Goal: Transaction & Acquisition: Book appointment/travel/reservation

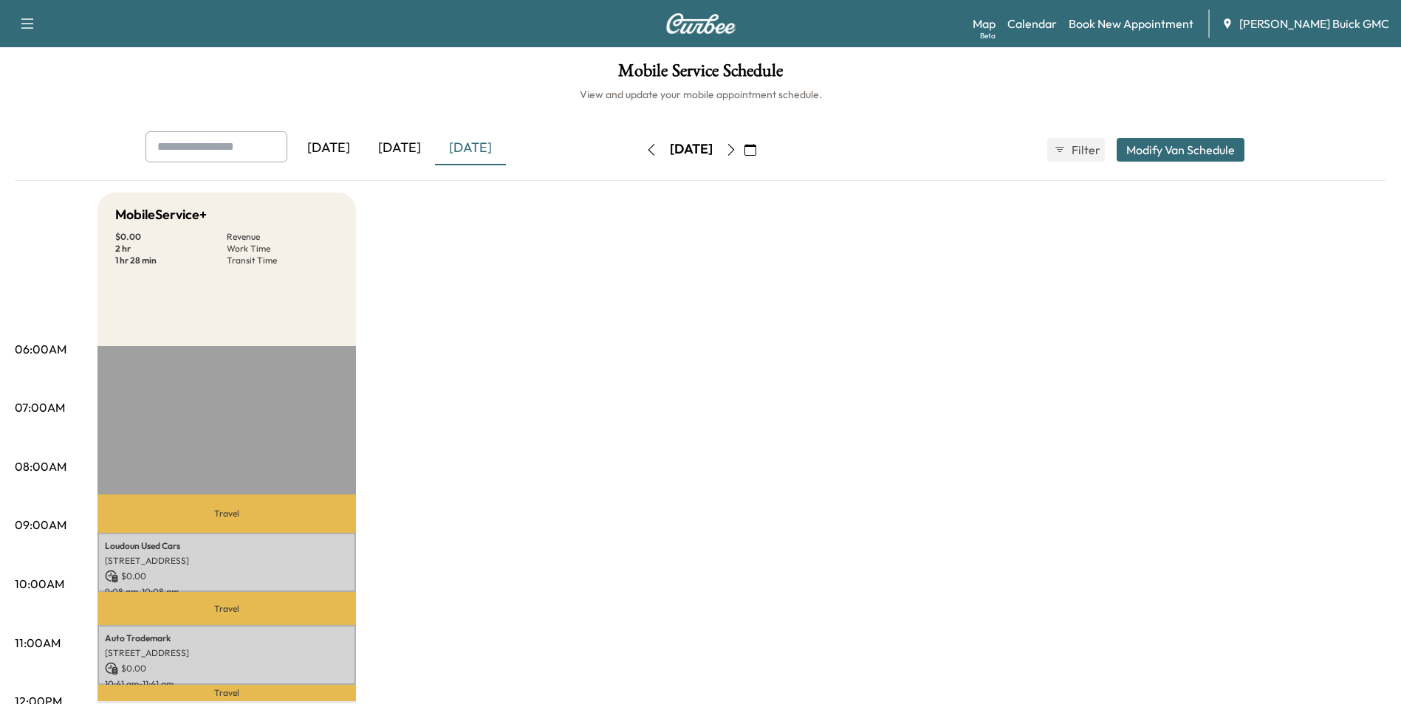
click at [1136, 21] on link "Book New Appointment" at bounding box center [1130, 24] width 125 height 18
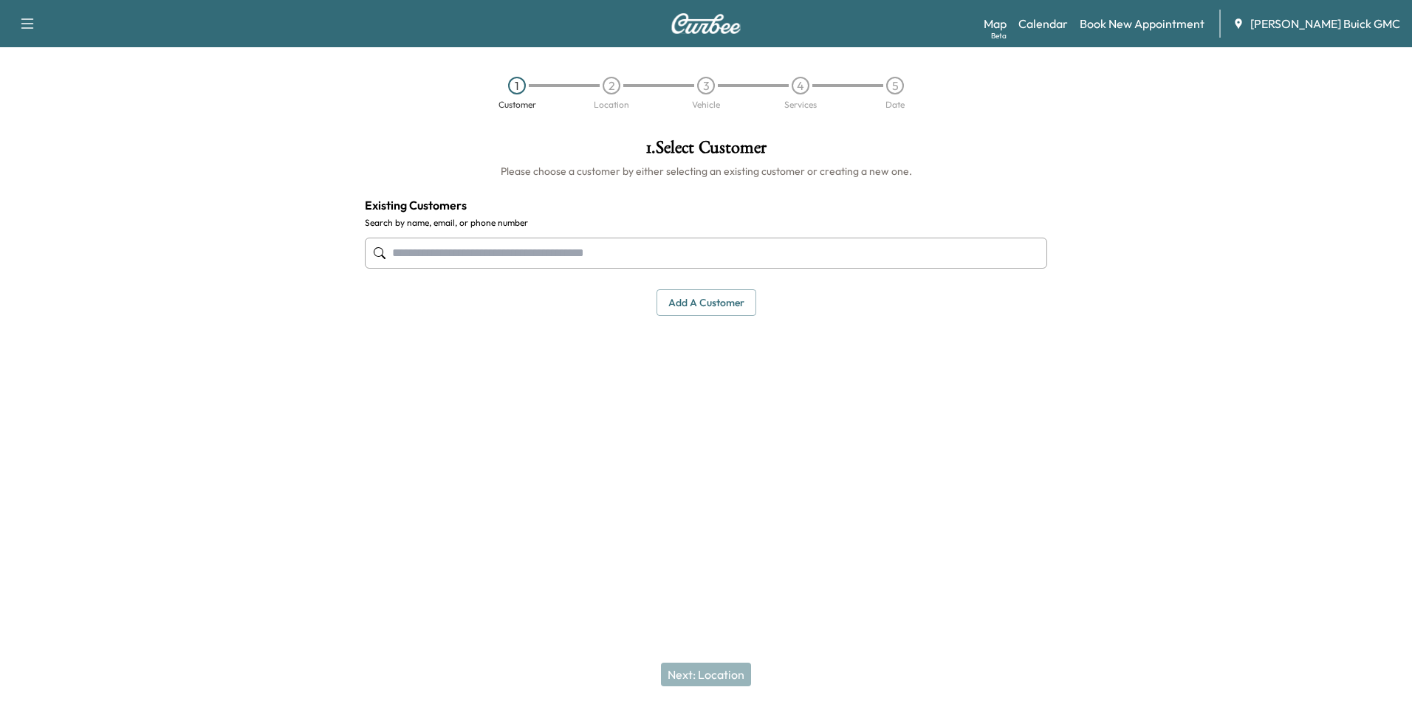
click at [560, 250] on input "text" at bounding box center [706, 253] width 682 height 31
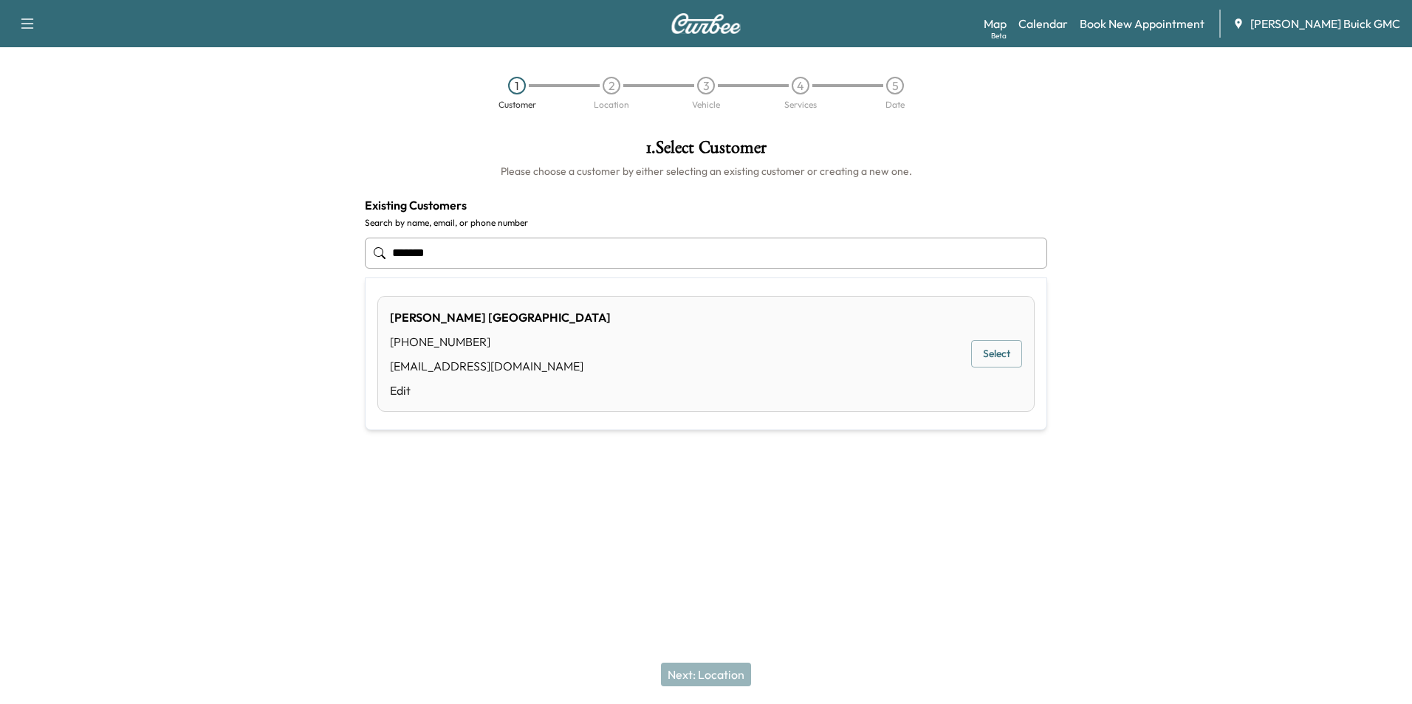
click at [515, 254] on input "*******" at bounding box center [706, 253] width 682 height 31
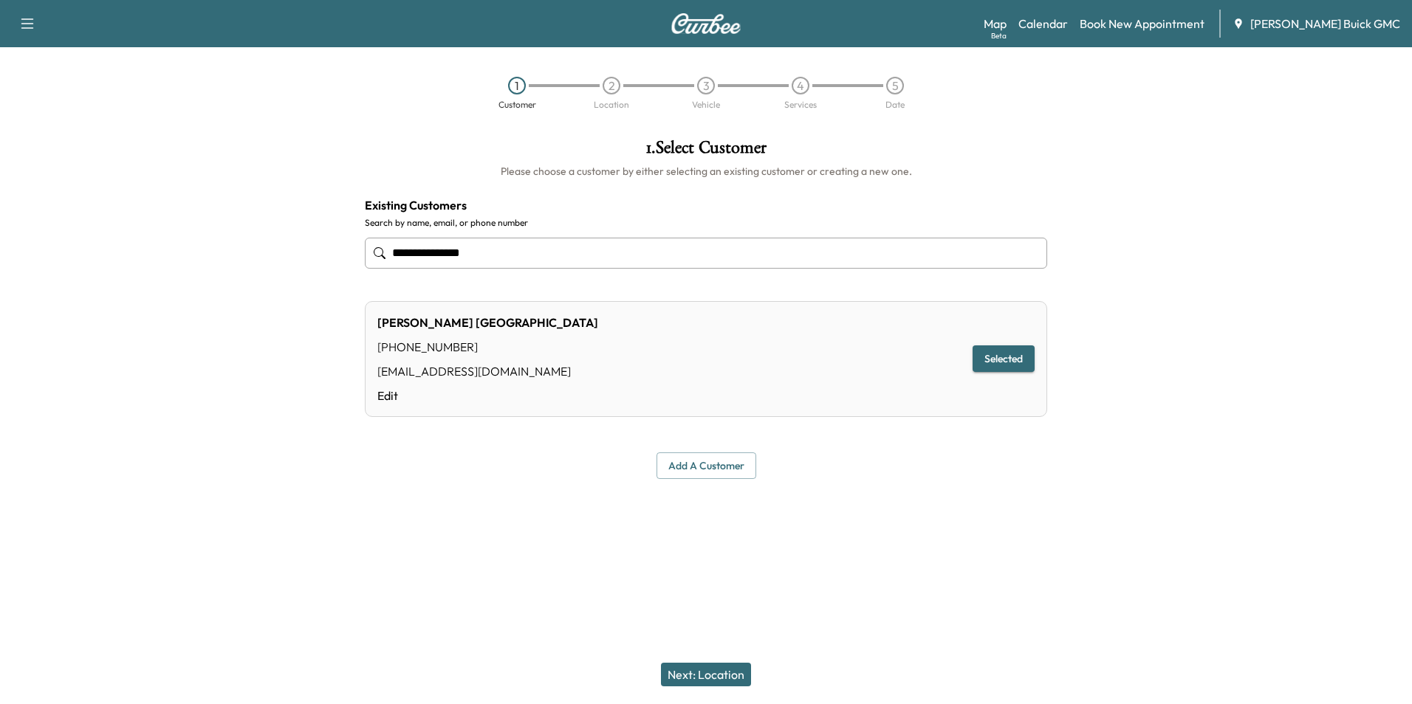
click at [581, 242] on input "**********" at bounding box center [706, 253] width 682 height 31
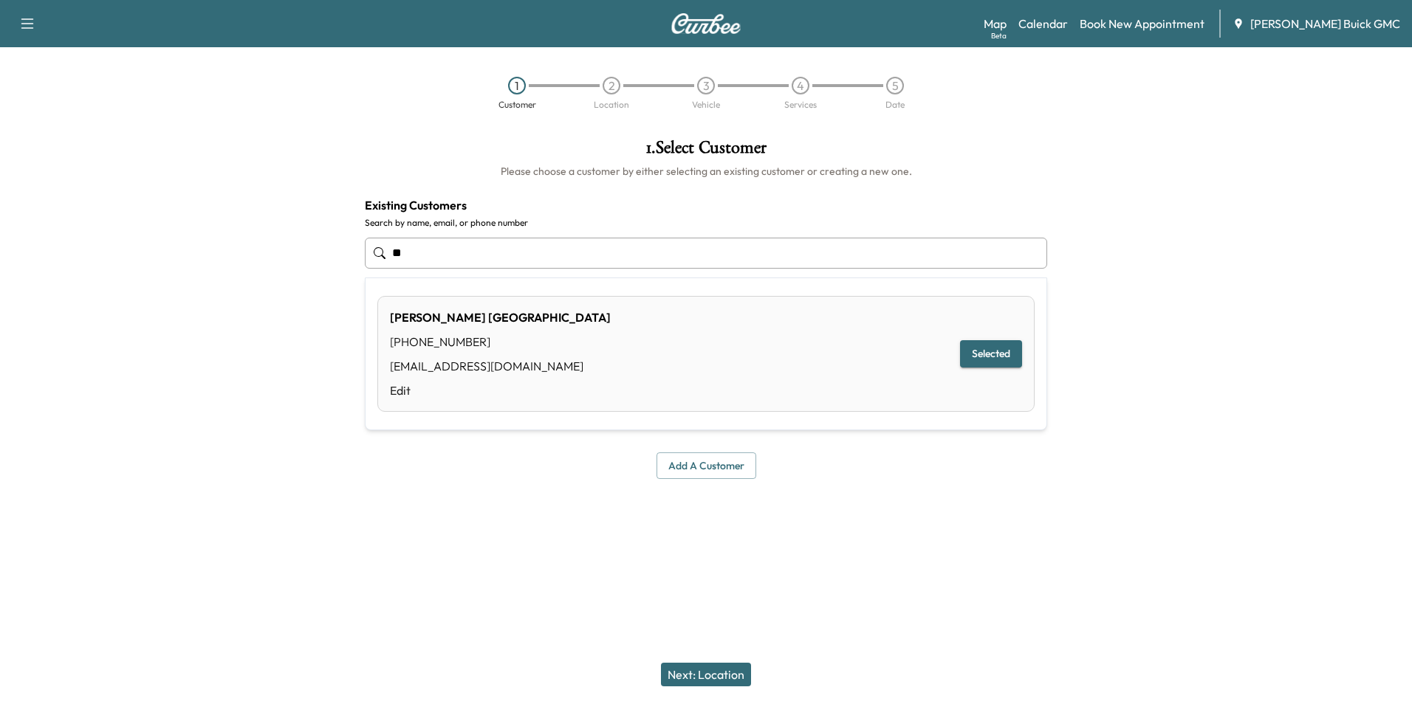
type input "*"
click at [497, 247] on input "*******" at bounding box center [706, 253] width 682 height 31
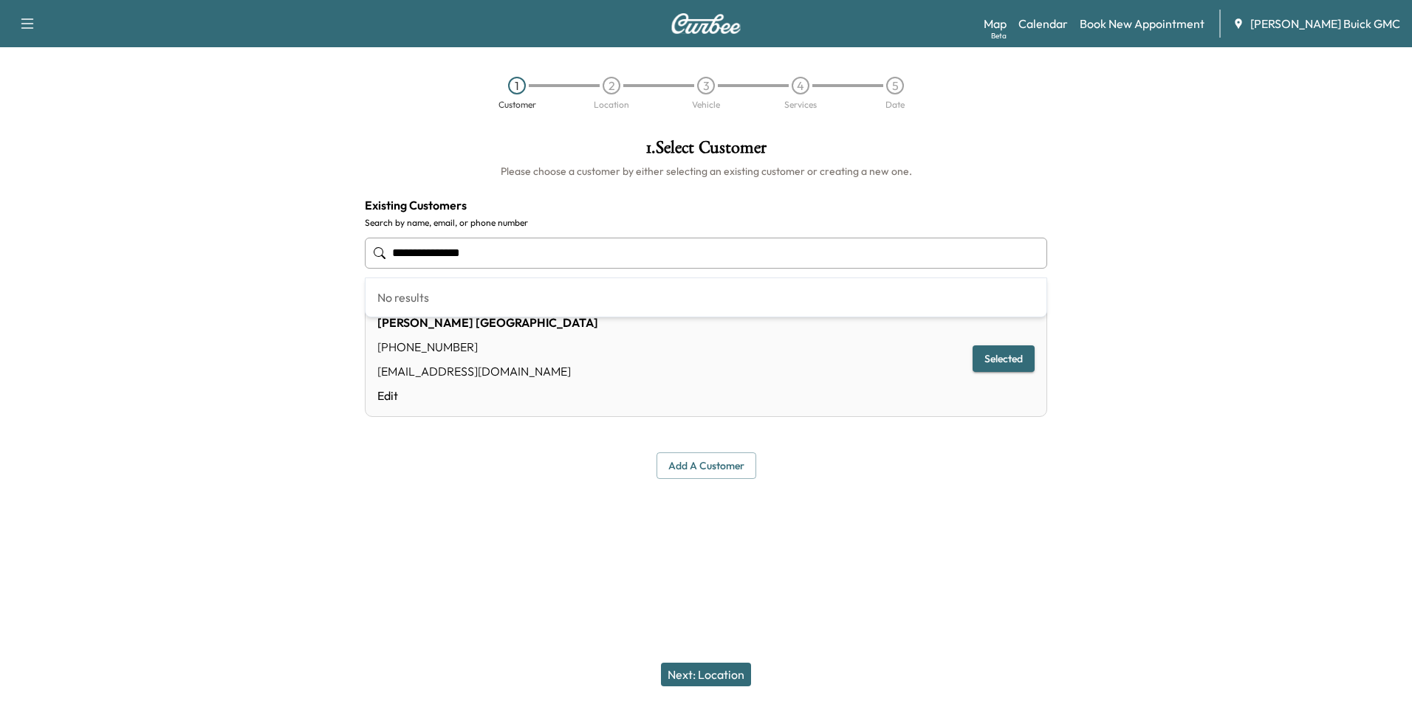
drag, startPoint x: 497, startPoint y: 247, endPoint x: 506, endPoint y: 253, distance: 11.1
click at [501, 258] on input "**********" at bounding box center [706, 253] width 682 height 31
type input "*"
click at [1180, 256] on div at bounding box center [1235, 309] width 353 height 364
click at [1181, 253] on div at bounding box center [1235, 309] width 353 height 364
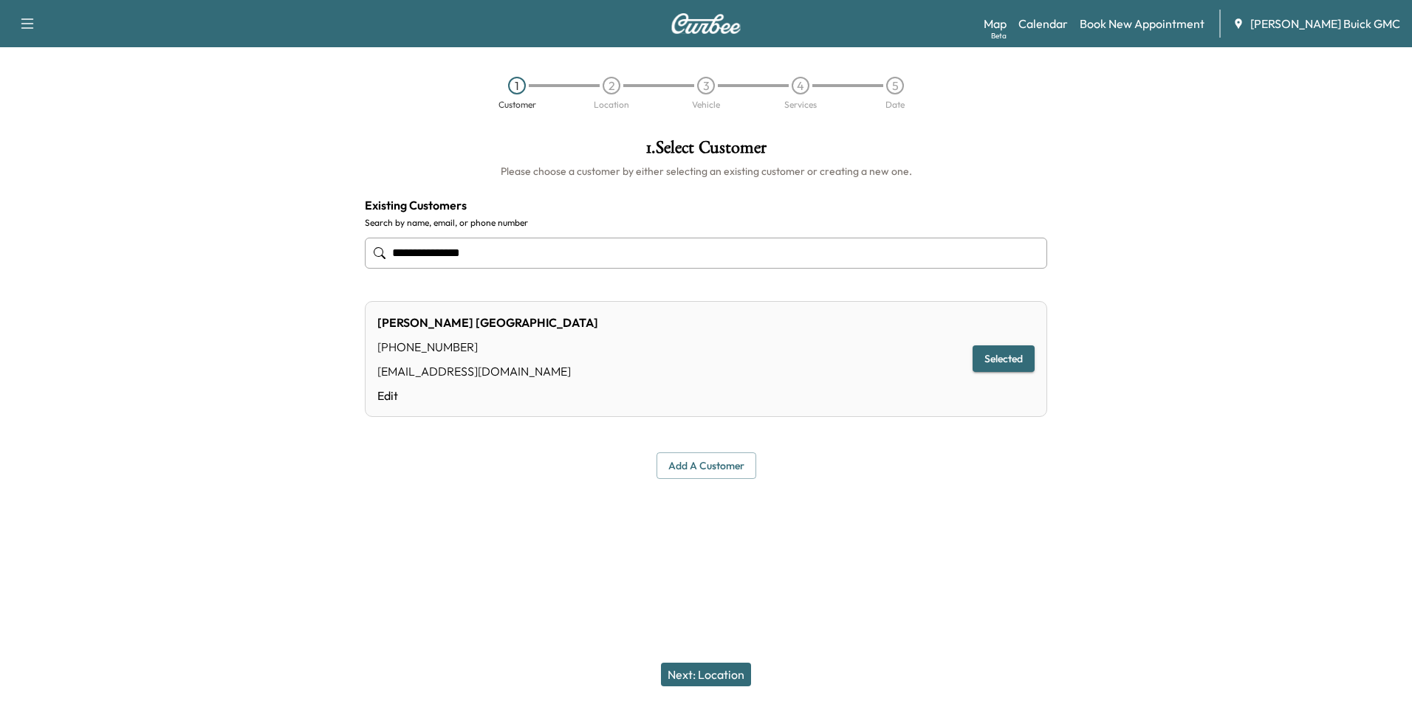
click at [1206, 229] on div at bounding box center [1235, 309] width 353 height 364
click at [1206, 216] on div at bounding box center [1235, 309] width 353 height 364
click at [1213, 212] on div at bounding box center [1235, 309] width 353 height 364
click at [1226, 199] on div at bounding box center [1235, 309] width 353 height 364
click at [1095, 126] on div "1 Customer 2 Location 3 Vehicle 4 Services 5 Date" at bounding box center [706, 93] width 1412 height 68
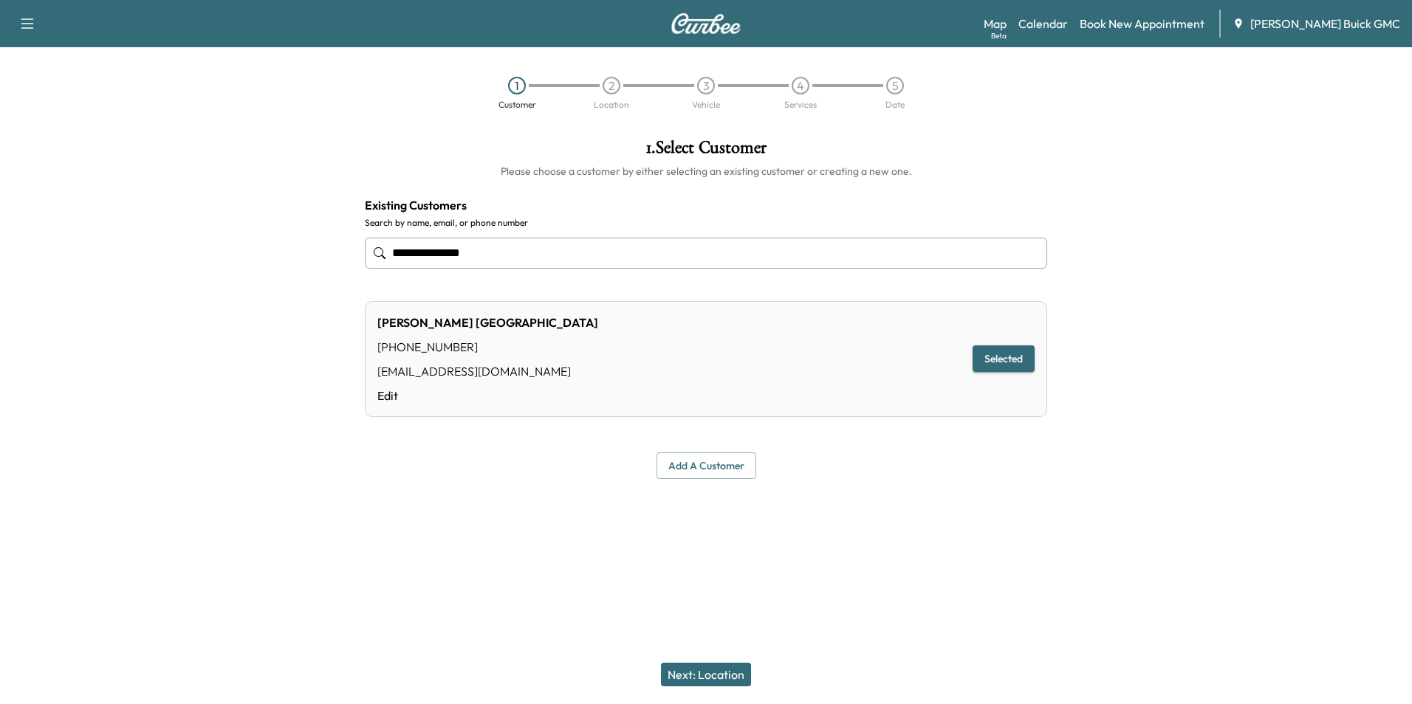
click at [1112, 186] on div at bounding box center [1235, 309] width 353 height 364
click at [1107, 183] on div at bounding box center [1235, 309] width 353 height 364
click at [1076, 166] on div at bounding box center [1235, 309] width 353 height 364
drag, startPoint x: 489, startPoint y: 258, endPoint x: 492, endPoint y: 250, distance: 8.6
click at [490, 256] on input "**********" at bounding box center [706, 253] width 682 height 31
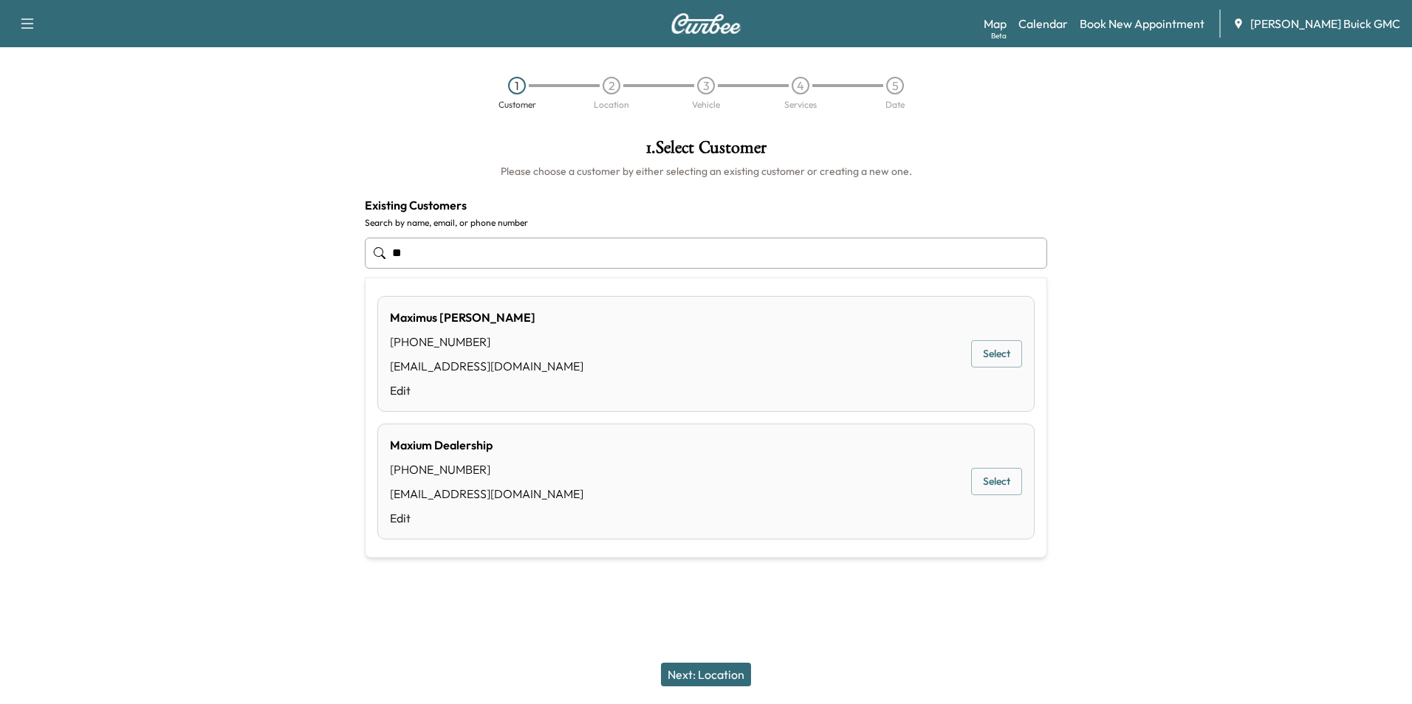
type input "*"
click at [562, 476] on div "[PHONE_NUMBER]" at bounding box center [486, 470] width 193 height 18
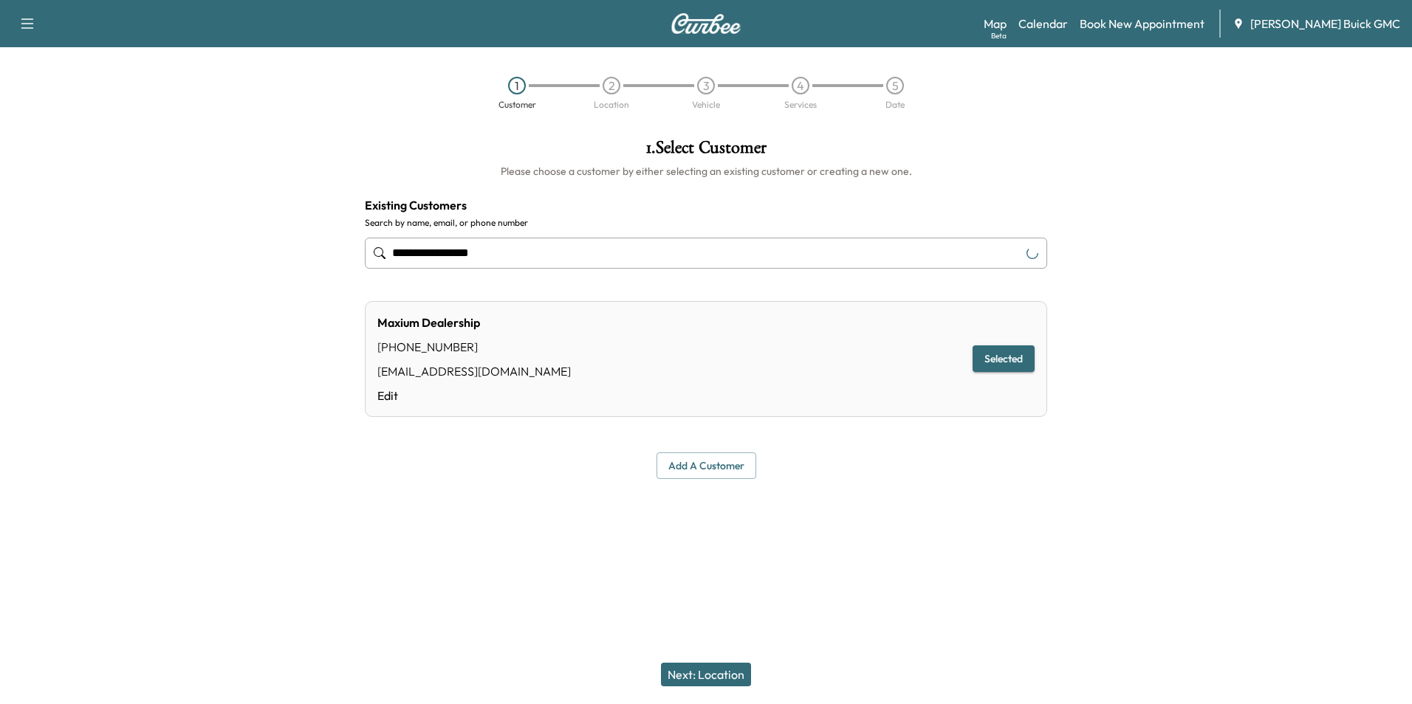
type input "**********"
click at [995, 351] on button "Selected" at bounding box center [1003, 359] width 62 height 27
click at [732, 673] on button "Next: Location" at bounding box center [706, 675] width 90 height 24
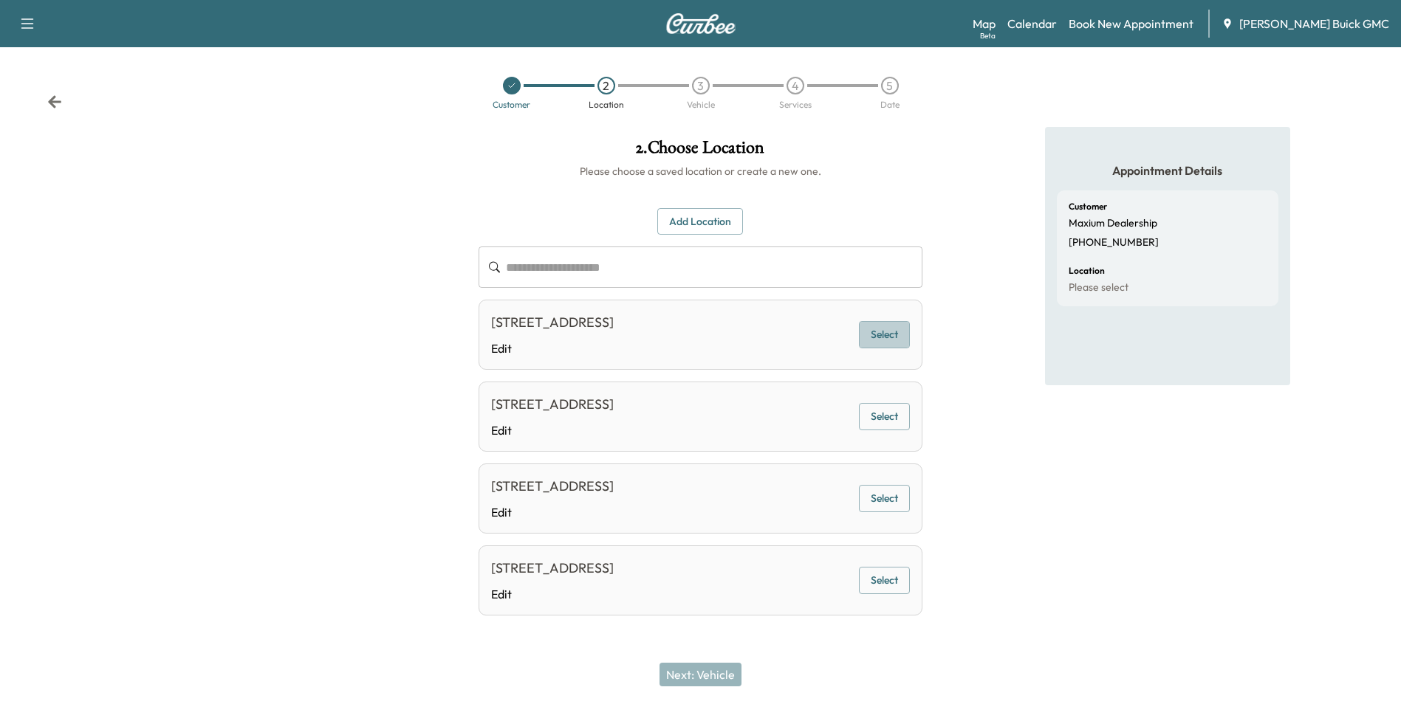
click at [882, 335] on button "Select" at bounding box center [884, 334] width 51 height 27
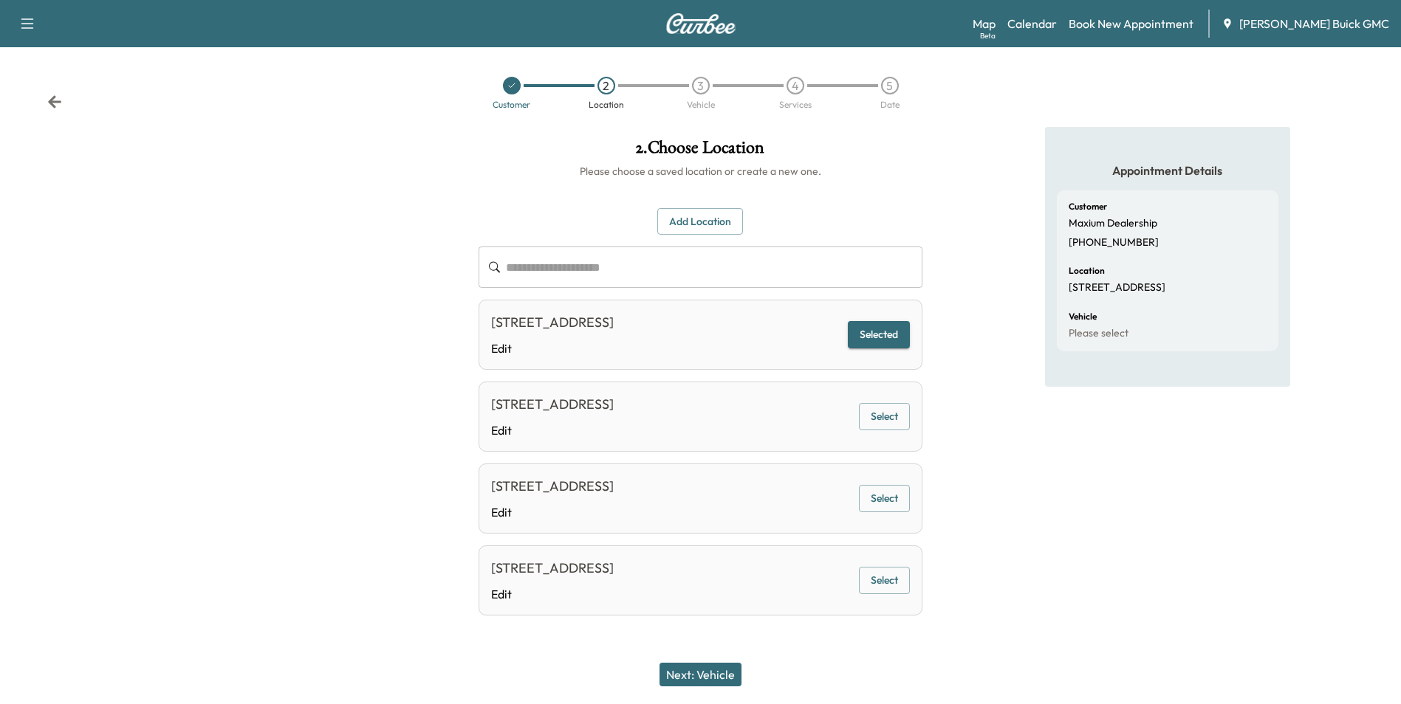
click at [715, 668] on button "Next: Vehicle" at bounding box center [700, 675] width 82 height 24
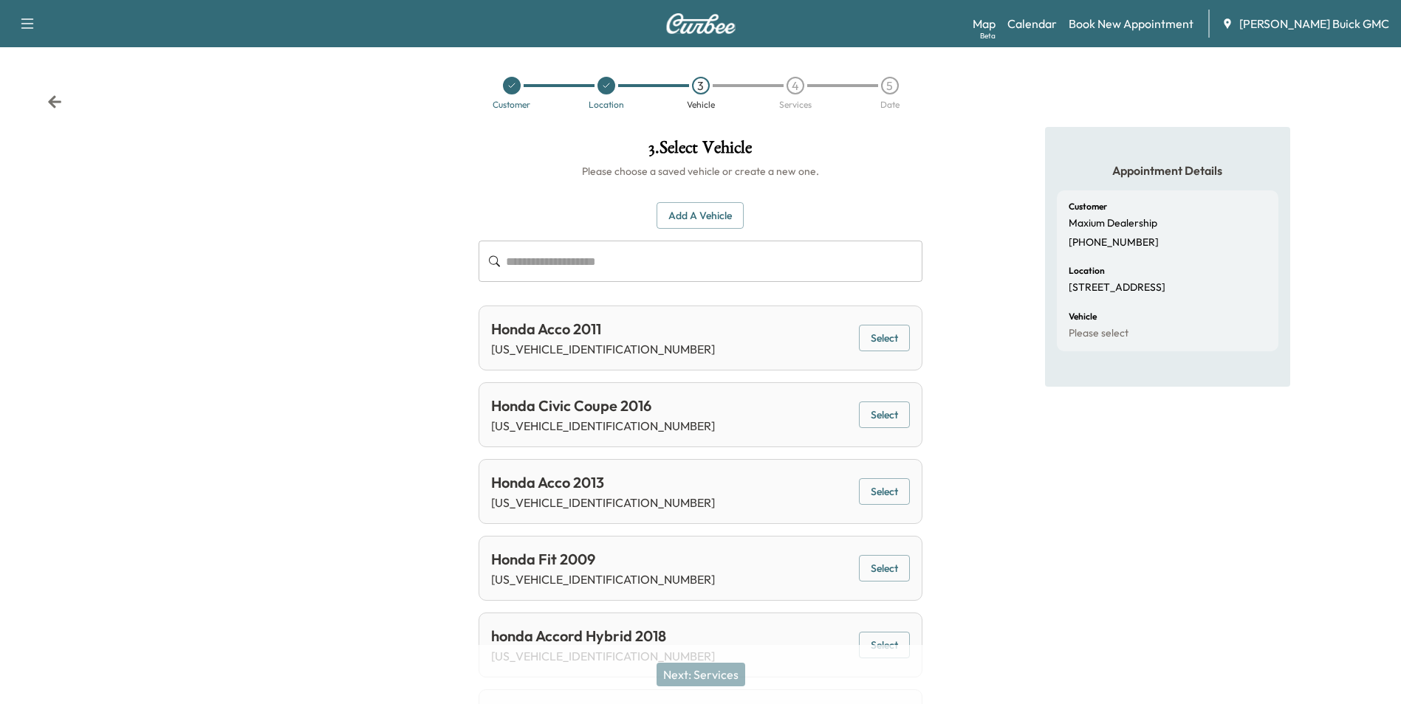
click at [713, 210] on button "Add a Vehicle" at bounding box center [699, 215] width 87 height 27
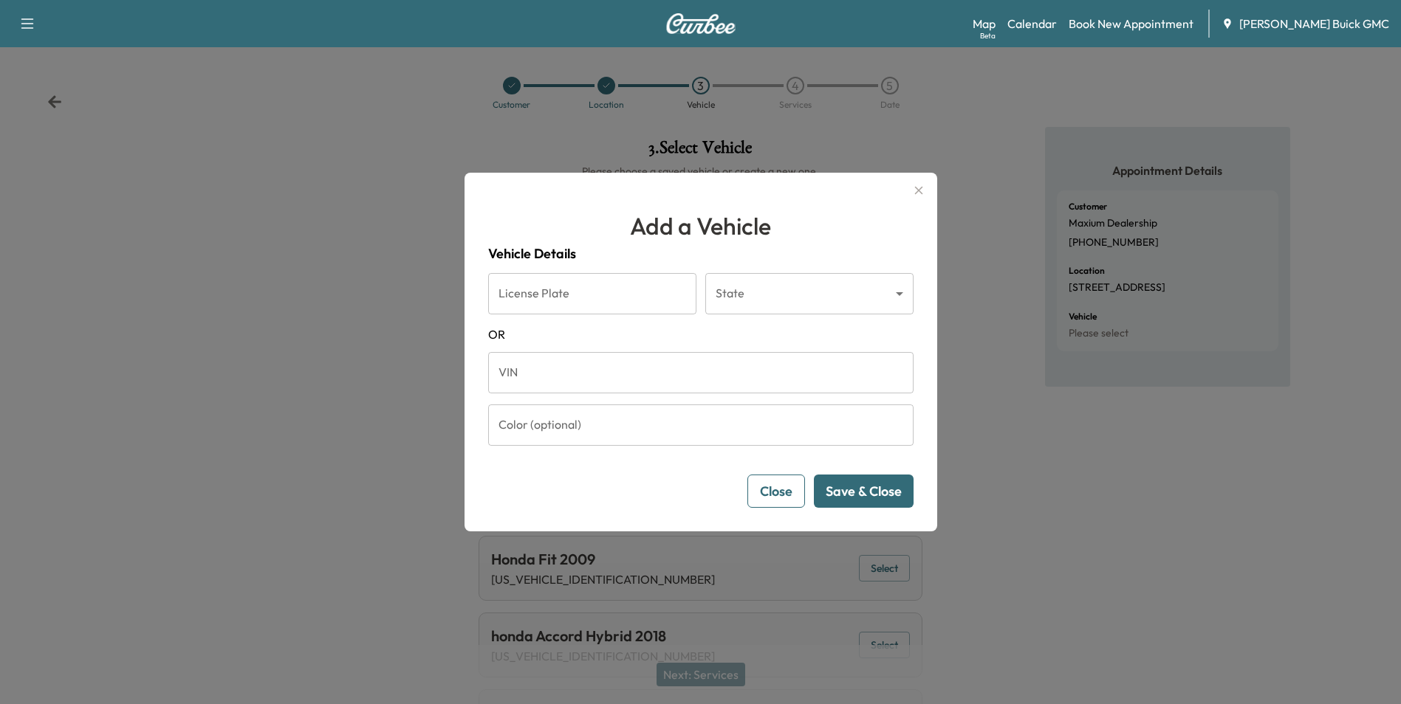
click at [539, 370] on input "VIN" at bounding box center [700, 372] width 425 height 41
type input "**********"
click at [861, 490] on button "Save & Close" at bounding box center [864, 491] width 100 height 33
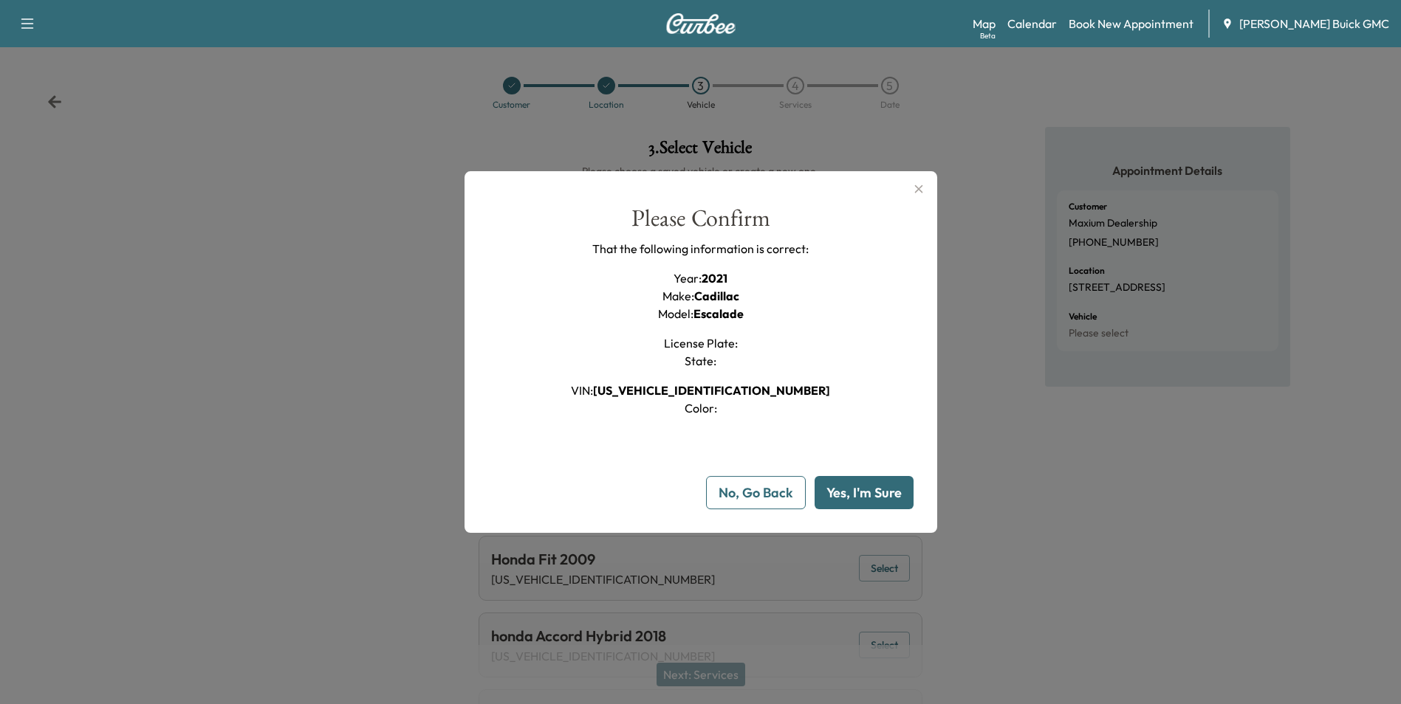
click at [867, 490] on button "Yes, I'm Sure" at bounding box center [863, 492] width 99 height 33
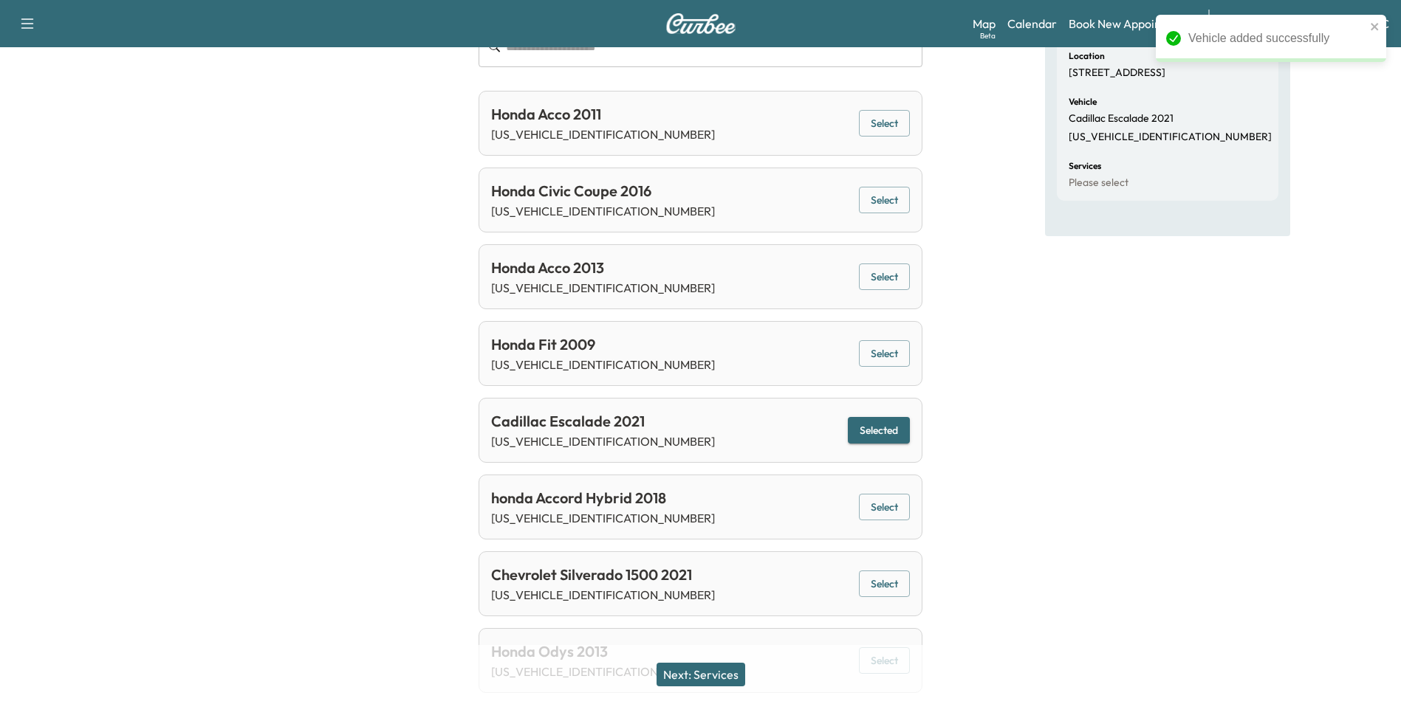
scroll to position [221, 0]
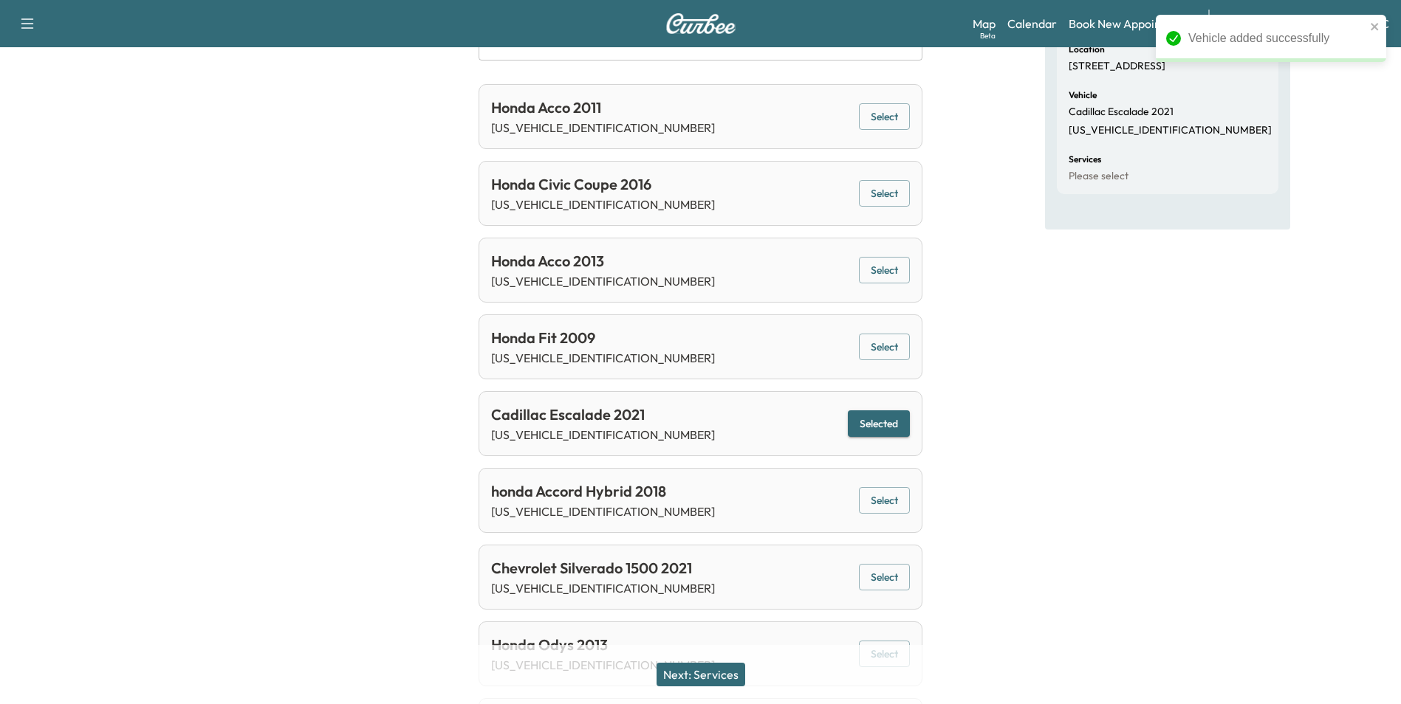
click at [718, 671] on button "Next: Services" at bounding box center [700, 675] width 89 height 24
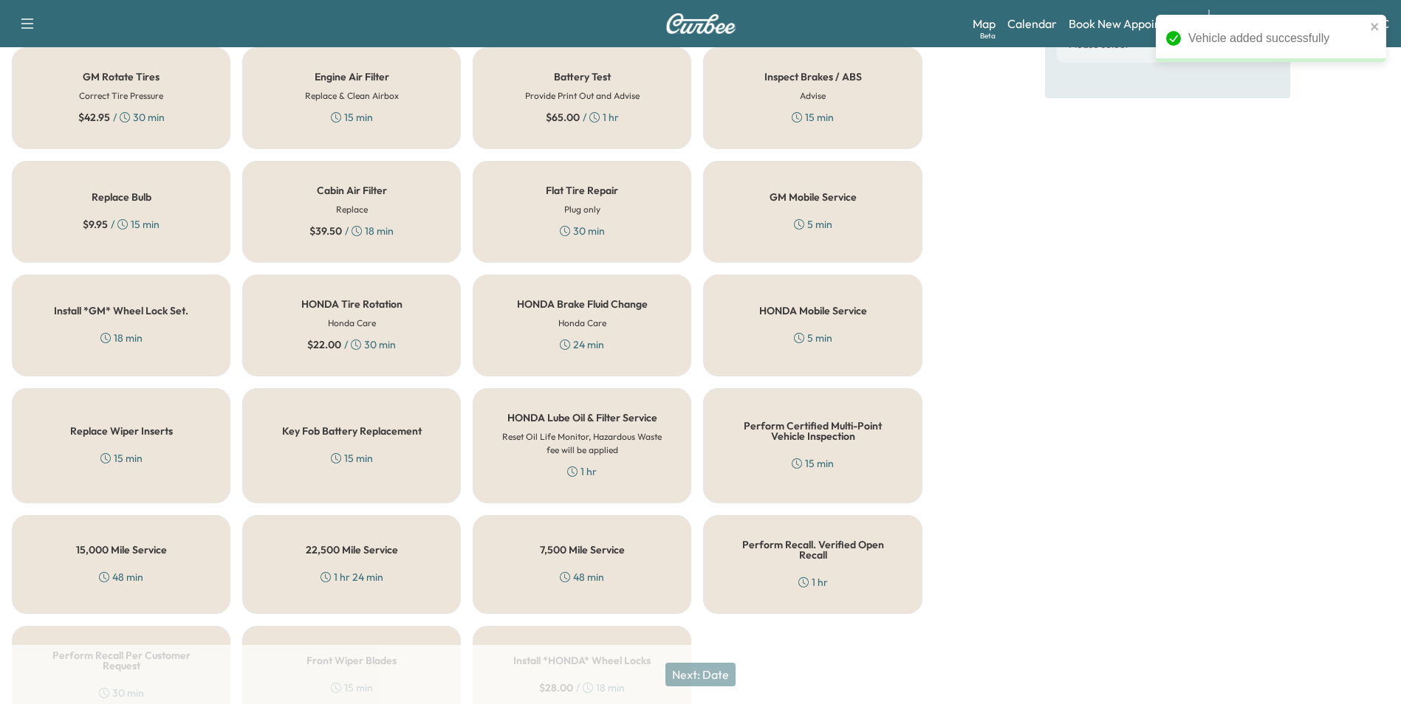
scroll to position [422, 0]
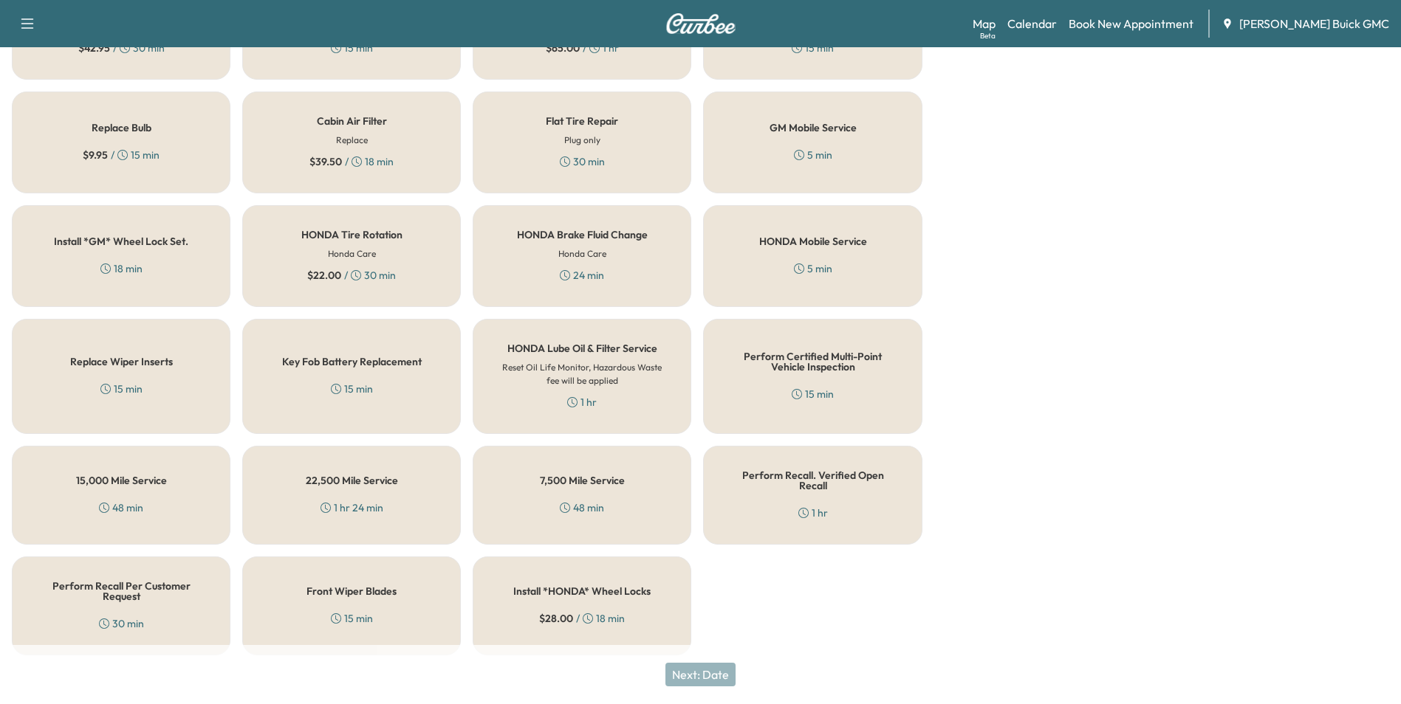
click at [795, 479] on h5 "Perform Recall. Verified Open Recall" at bounding box center [812, 480] width 170 height 21
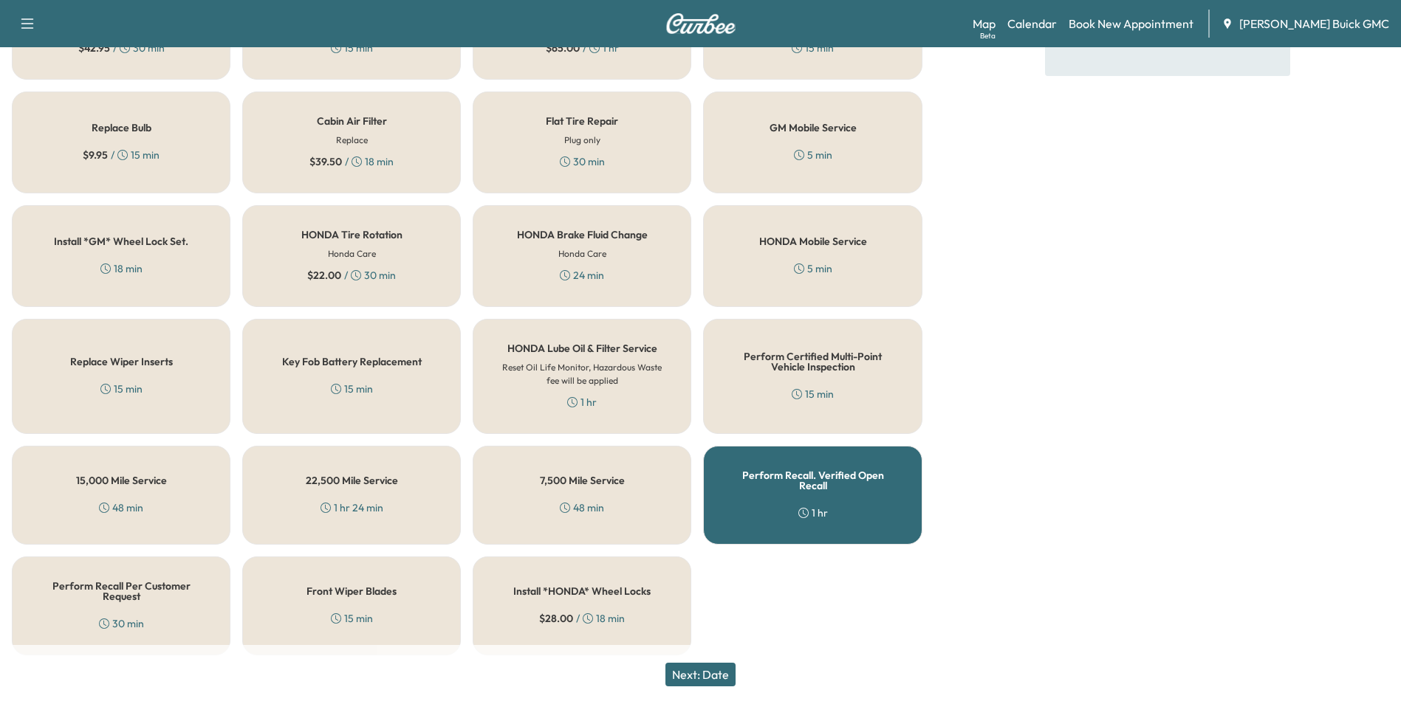
click at [718, 667] on button "Next: Date" at bounding box center [700, 675] width 70 height 24
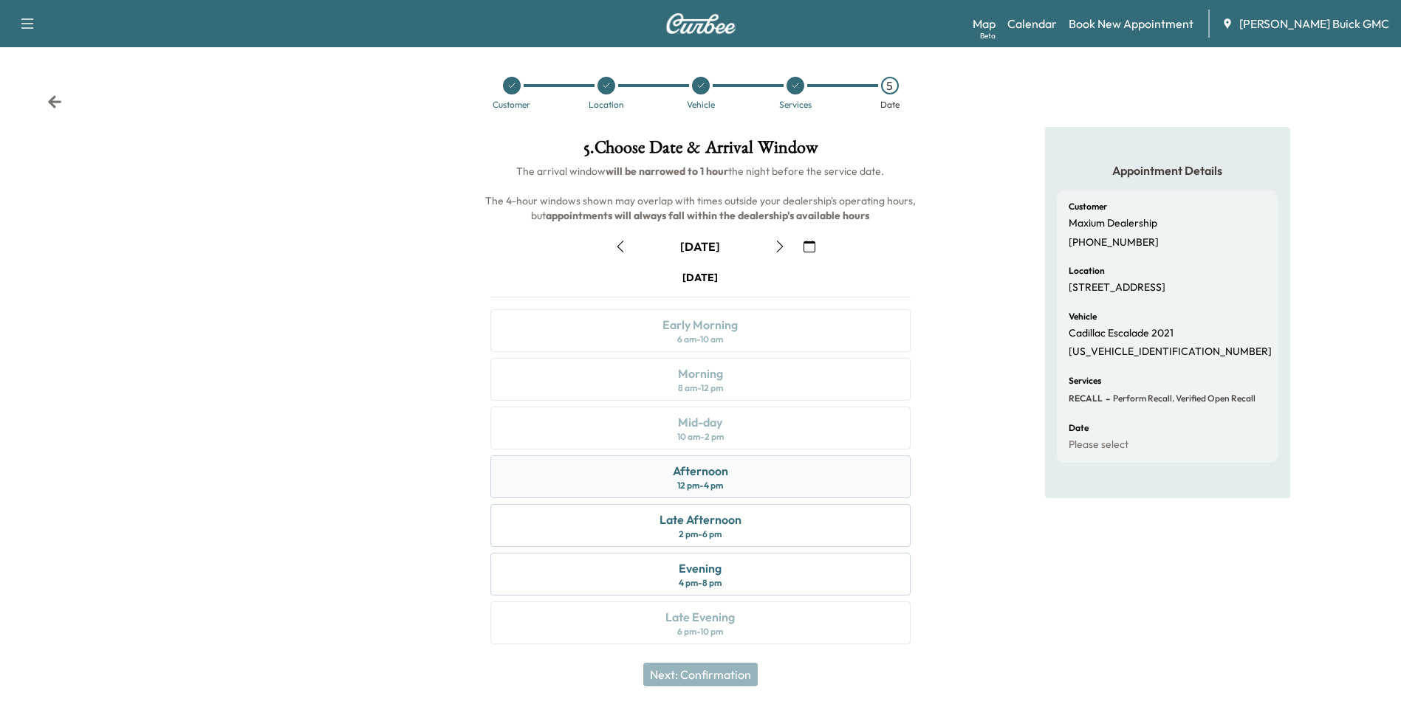
click at [727, 475] on div "Afternoon" at bounding box center [700, 471] width 55 height 18
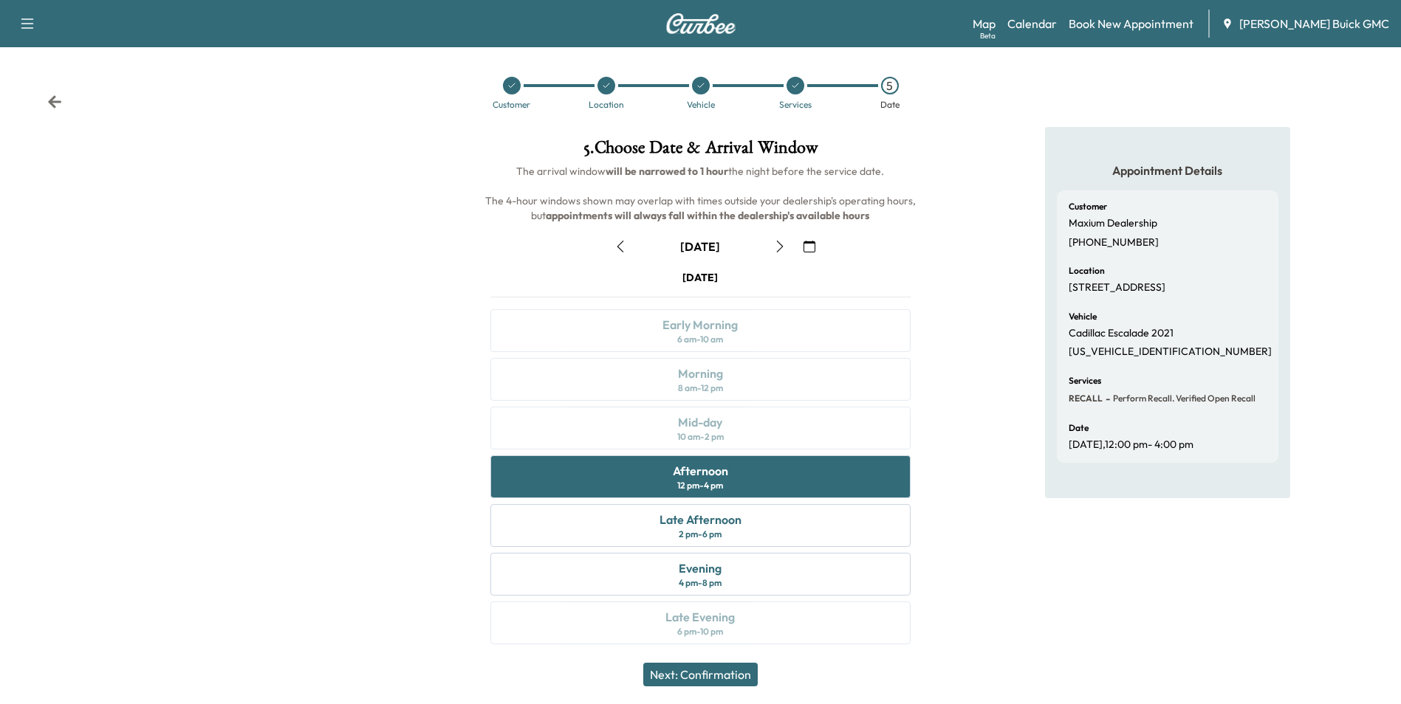
click at [724, 671] on button "Next: Confirmation" at bounding box center [700, 675] width 114 height 24
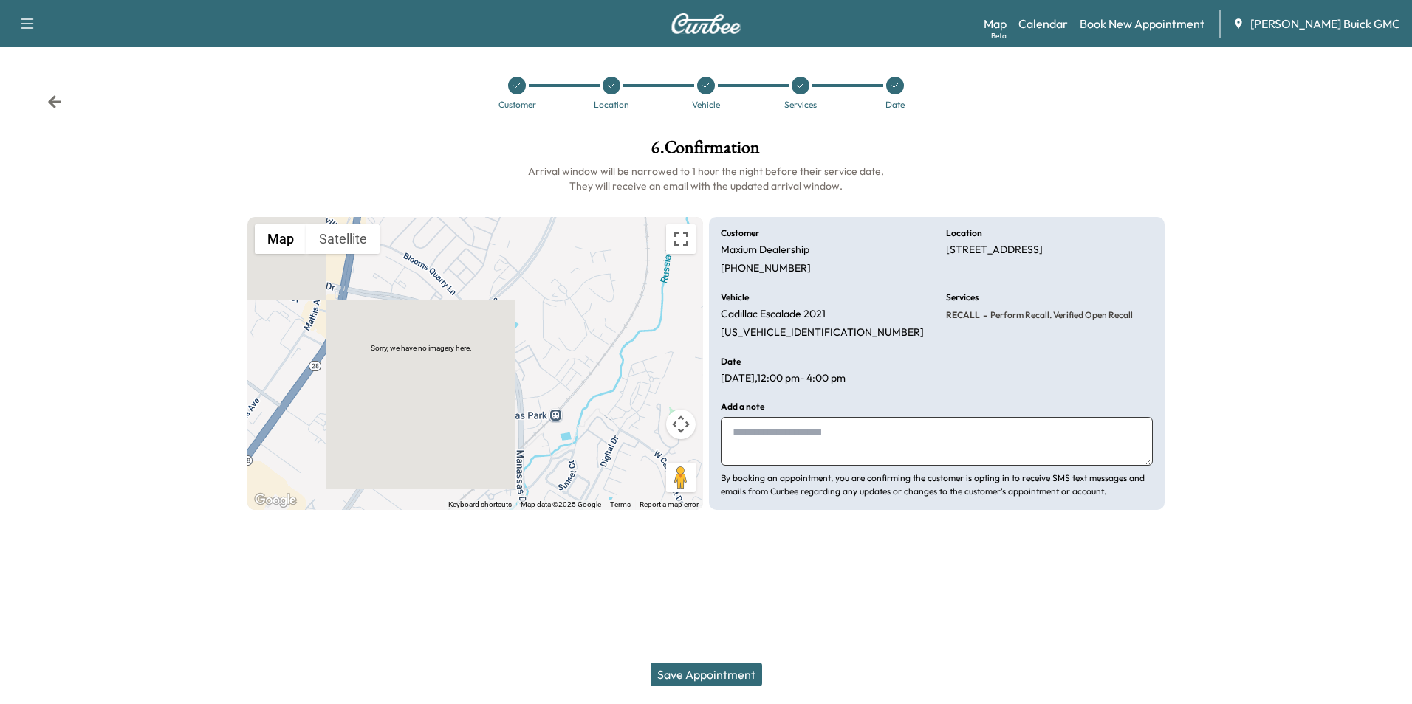
click at [796, 434] on textarea at bounding box center [937, 441] width 432 height 49
type textarea "**********"
click at [725, 674] on button "Save Appointment" at bounding box center [705, 675] width 111 height 24
